Goal: Task Accomplishment & Management: Manage account settings

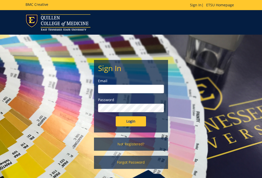
type input "[PERSON_NAME][EMAIL_ADDRESS][DOMAIN_NAME]"
click at [125, 125] on input "Login" at bounding box center [131, 121] width 30 height 10
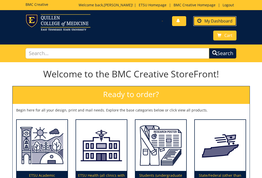
click at [224, 18] on link "My Dashboard" at bounding box center [214, 21] width 43 height 10
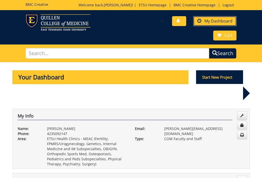
click at [207, 18] on link "My Dashboard" at bounding box center [214, 21] width 43 height 10
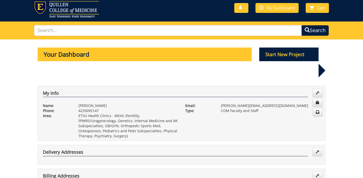
scroll to position [15, 0]
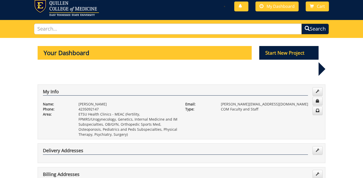
click at [202, 57] on p "Your Dashboard" at bounding box center [145, 53] width 214 height 14
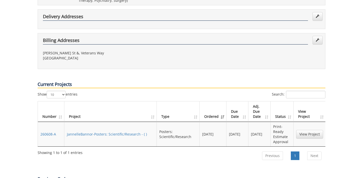
scroll to position [160, 0]
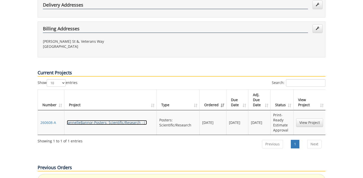
click at [120, 120] on link "JannelleBannor-Posters: Scientific/Research - ( )" at bounding box center [107, 122] width 80 height 5
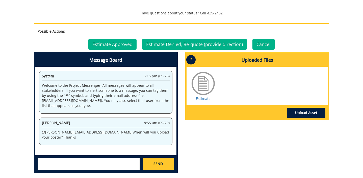
scroll to position [210, 0]
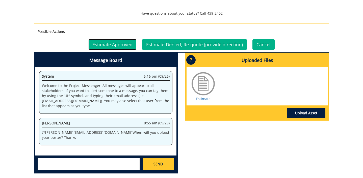
click at [117, 45] on link "Estimate Approved" at bounding box center [112, 44] width 48 height 11
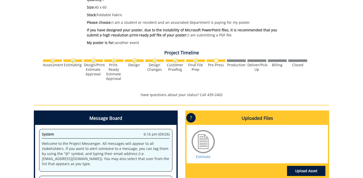
scroll to position [160, 0]
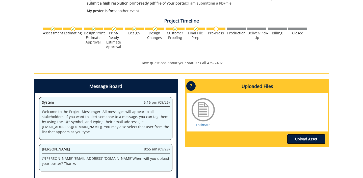
click at [305, 137] on link "Upload Asset" at bounding box center [306, 139] width 38 height 10
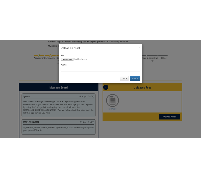
scroll to position [170, 0]
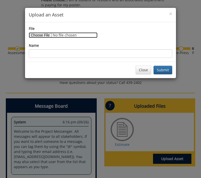
click at [43, 34] on input "File" at bounding box center [63, 35] width 69 height 6
type input "C:\fakepath\Bannor SRP Poster (1) (1).pptx"
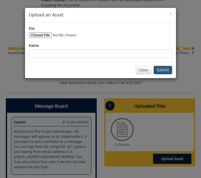
click at [165, 70] on button "Submit" at bounding box center [163, 70] width 19 height 9
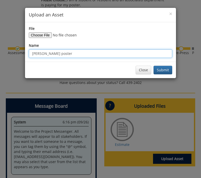
click at [154, 66] on button "Submit" at bounding box center [163, 70] width 19 height 9
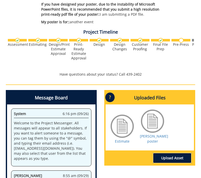
scroll to position [180, 0]
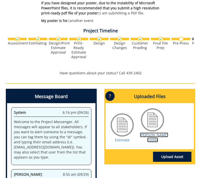
click at [156, 134] on link "Bannor poster" at bounding box center [154, 137] width 28 height 10
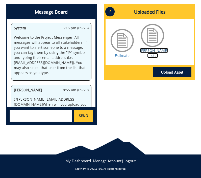
scroll to position [257, 0]
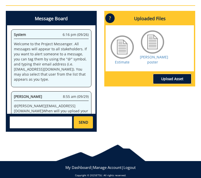
click at [165, 74] on link "Upload Asset" at bounding box center [172, 79] width 38 height 10
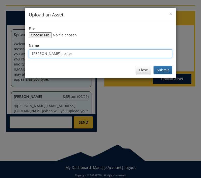
click at [49, 55] on input "Bannor poster" at bounding box center [100, 53] width 143 height 9
click at [61, 55] on input "Bannor poster" at bounding box center [100, 53] width 143 height 9
click at [31, 54] on input "Bannor poster" at bounding box center [100, 53] width 143 height 9
click at [67, 53] on input "PDF Bannor poster" at bounding box center [100, 53] width 143 height 9
type input "PDF [PERSON_NAME] poster CORRECTED version"
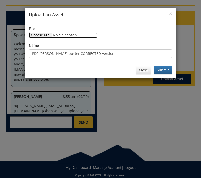
click at [42, 36] on input "File" at bounding box center [63, 35] width 69 height 6
type input "C:\fakepath\Bannor SRP Poster (2).pdf"
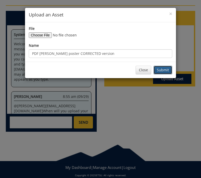
click at [161, 70] on button "Submit" at bounding box center [163, 70] width 19 height 9
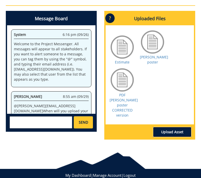
scroll to position [4, 0]
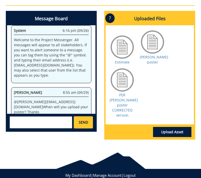
click at [52, 120] on textarea at bounding box center [41, 122] width 63 height 12
click at [11, 119] on textarea "i've uploaded the PDF" at bounding box center [41, 122] width 63 height 12
click at [60, 120] on textarea "Hi, I've uploaded the PDF" at bounding box center [41, 122] width 63 height 12
type textarea "Hi, I've uploaded the PDF."
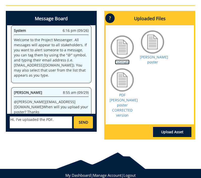
click at [127, 60] on link "Estimate" at bounding box center [122, 62] width 15 height 5
click at [145, 58] on link "Bannor poster" at bounding box center [154, 60] width 28 height 10
click at [117, 60] on link "Estimate" at bounding box center [122, 62] width 15 height 5
click at [154, 58] on link "Bannor poster" at bounding box center [154, 60] width 28 height 10
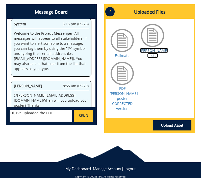
scroll to position [0, 0]
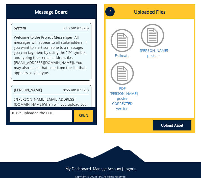
click at [99, 54] on div "Message Board System 6:16 pm (09/26) Welcome to the Project Messenger. All mess…" at bounding box center [51, 66] width 99 height 125
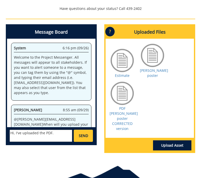
scroll to position [264, 0]
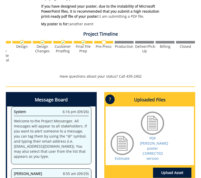
scroll to position [0, 90]
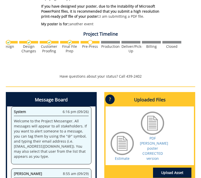
click at [89, 43] on img at bounding box center [90, 42] width 5 height 5
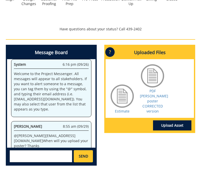
scroll to position [212, 0]
